Goal: Task Accomplishment & Management: Use online tool/utility

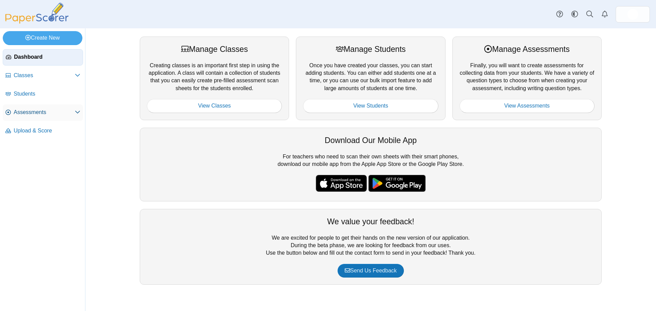
click at [67, 116] on span "Assessments" at bounding box center [44, 113] width 61 height 8
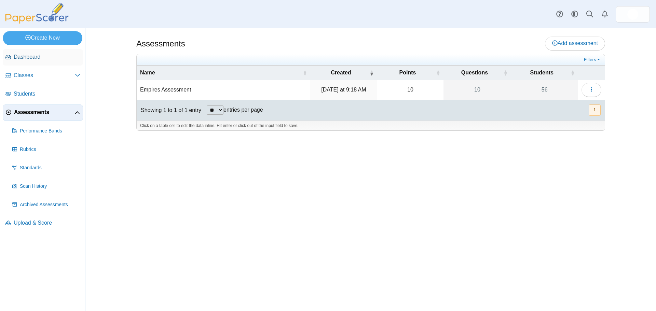
click at [25, 51] on link "Dashboard" at bounding box center [43, 57] width 80 height 16
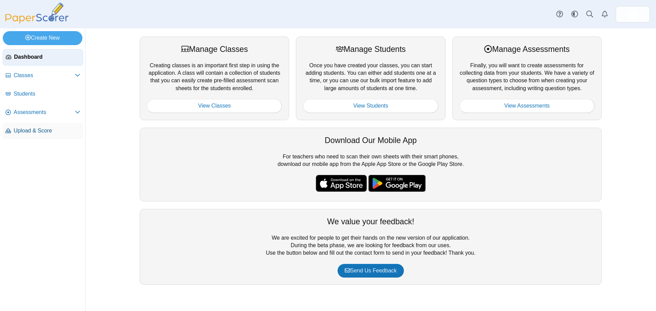
click at [28, 130] on span "Upload & Score" at bounding box center [47, 131] width 67 height 8
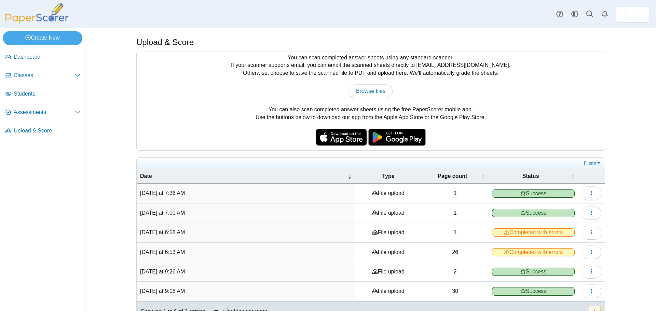
scroll to position [17, 0]
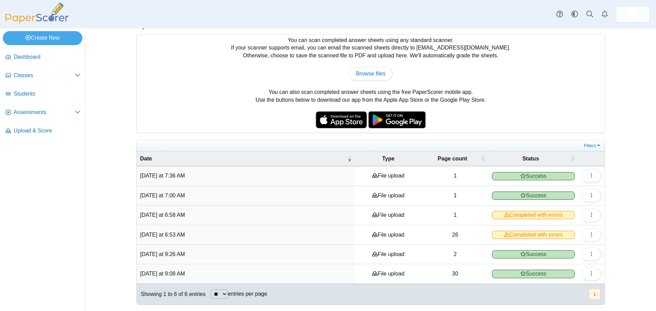
click at [360, 83] on div "You can scan completed answer sheets using any standard scanner. If your scanne…" at bounding box center [371, 84] width 468 height 98
click at [360, 72] on span "Browse files" at bounding box center [370, 74] width 29 height 6
type input "**********"
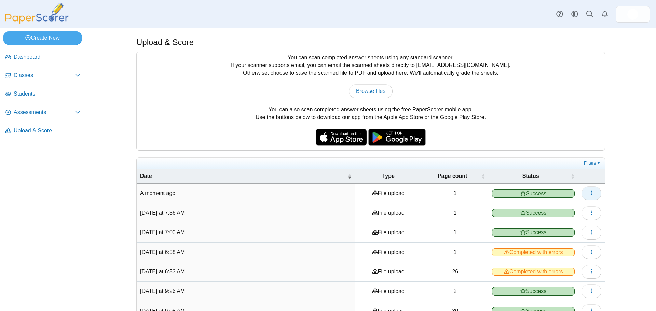
click at [591, 192] on use "button" at bounding box center [591, 193] width 1 height 4
click at [587, 205] on link "View scanned pages" at bounding box center [558, 208] width 82 height 10
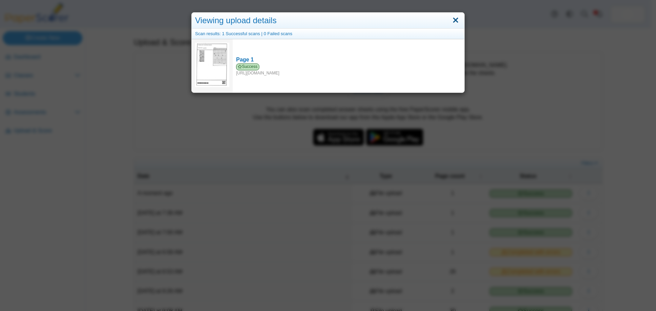
click at [450, 22] on link "Close" at bounding box center [455, 21] width 11 height 12
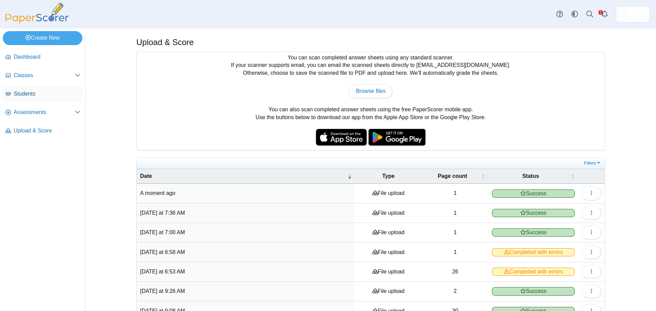
click at [37, 97] on span "Students" at bounding box center [47, 94] width 67 height 8
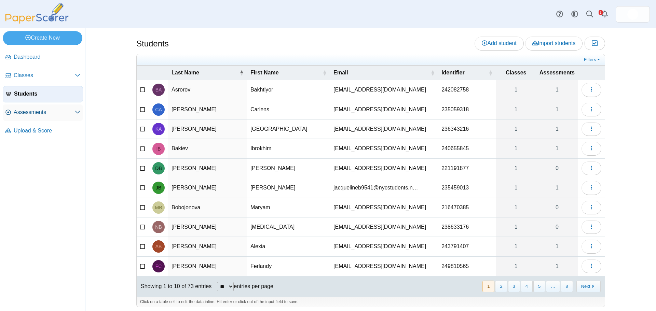
click at [42, 113] on span "Assessments" at bounding box center [44, 113] width 61 height 8
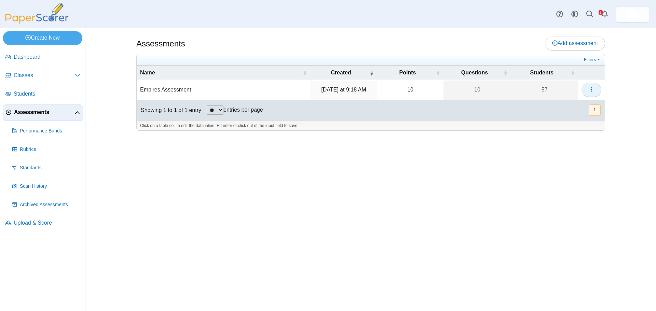
click at [590, 90] on icon "button" at bounding box center [591, 89] width 5 height 5
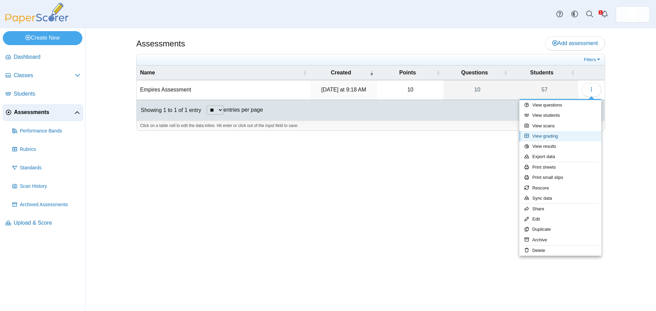
click at [577, 138] on link "View grading" at bounding box center [560, 136] width 82 height 10
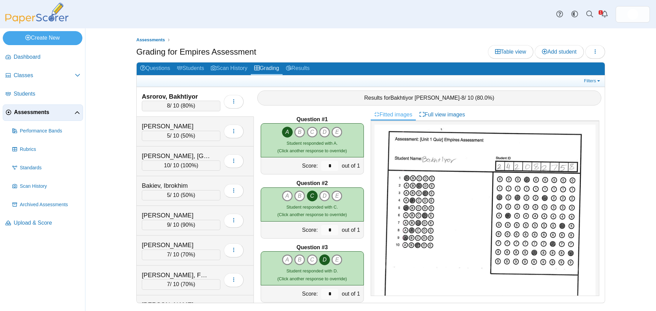
click at [588, 85] on div "Filters Show only: Loading…" at bounding box center [371, 81] width 468 height 11
click at [589, 79] on link "Filters" at bounding box center [592, 81] width 21 height 7
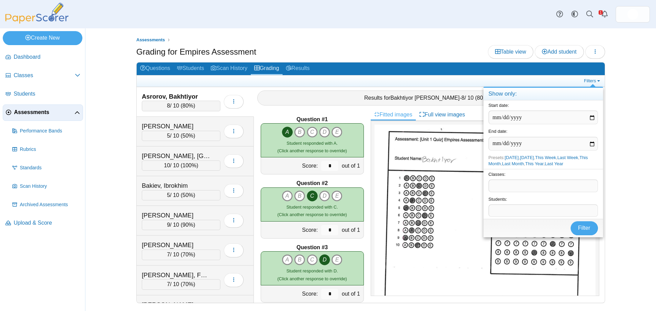
click at [528, 185] on span at bounding box center [543, 186] width 109 height 12
click at [590, 227] on button "Filter" at bounding box center [584, 228] width 27 height 14
